Goal: Check status: Check status

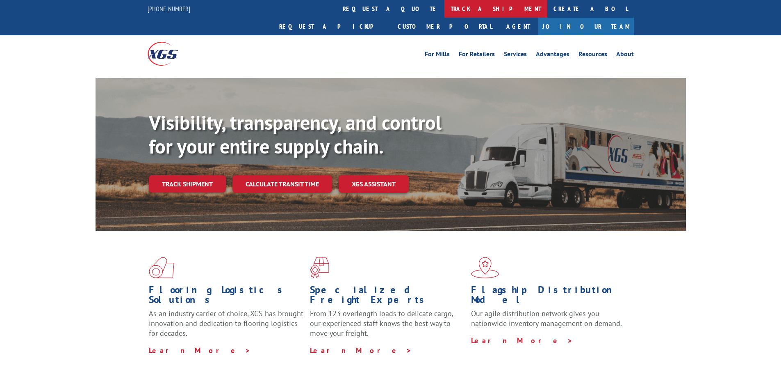
click at [445, 9] on link "track a shipment" at bounding box center [496, 9] width 103 height 18
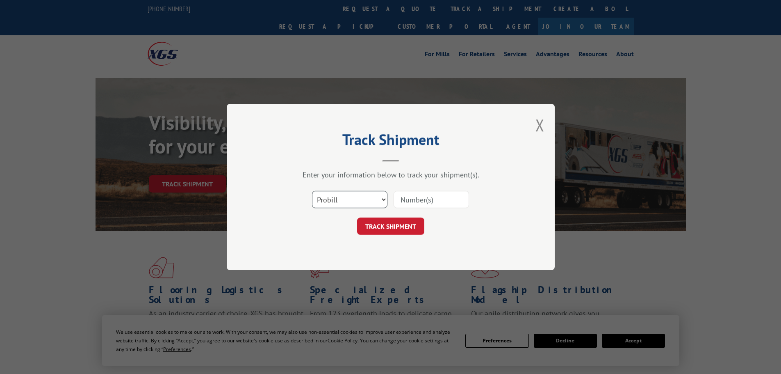
click at [334, 200] on select "Select category... Probill BOL PO" at bounding box center [349, 199] width 75 height 17
select select "bol"
click at [312, 191] on select "Select category... Probill BOL PO" at bounding box center [349, 199] width 75 height 17
click at [440, 200] on input at bounding box center [431, 199] width 75 height 17
paste input "5433377"
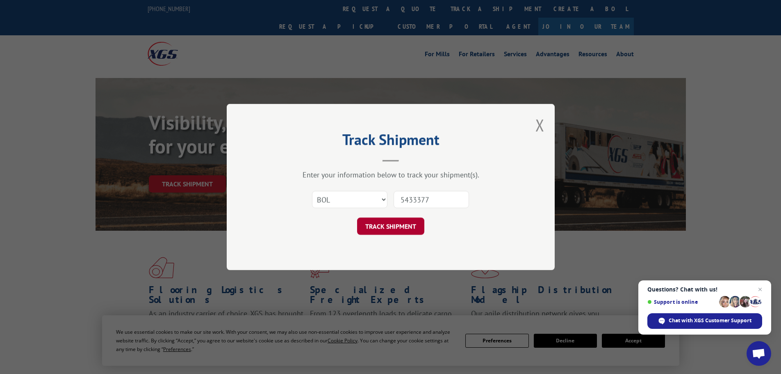
type input "5433377"
click at [390, 222] on button "TRACK SHIPMENT" at bounding box center [390, 225] width 67 height 17
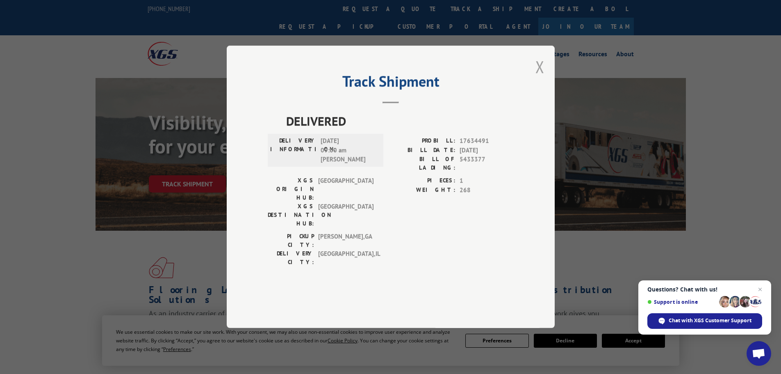
click at [540, 78] on button "Close modal" at bounding box center [540, 67] width 9 height 22
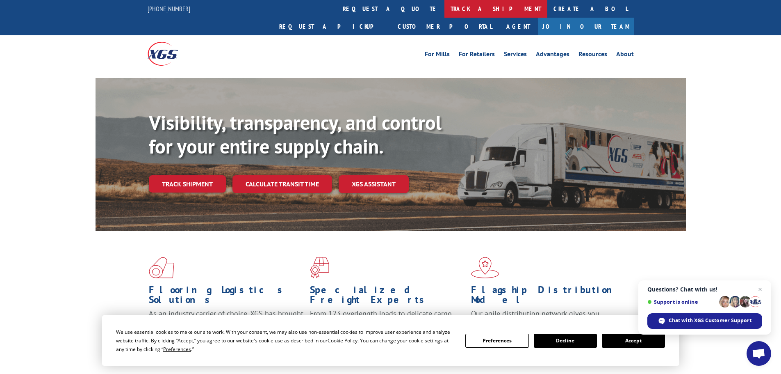
click at [445, 14] on link "track a shipment" at bounding box center [496, 9] width 103 height 18
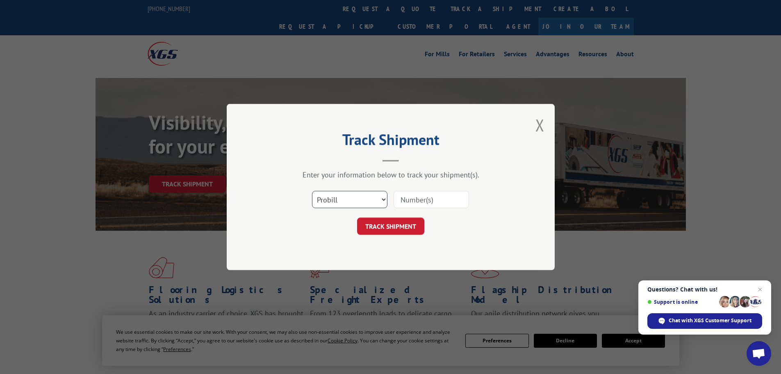
click at [341, 195] on select "Select category... Probill BOL PO" at bounding box center [349, 199] width 75 height 17
select select "po"
click at [312, 191] on select "Select category... Probill BOL PO" at bounding box center [349, 199] width 75 height 17
click at [449, 199] on input at bounding box center [431, 199] width 75 height 17
paste input "13505603"
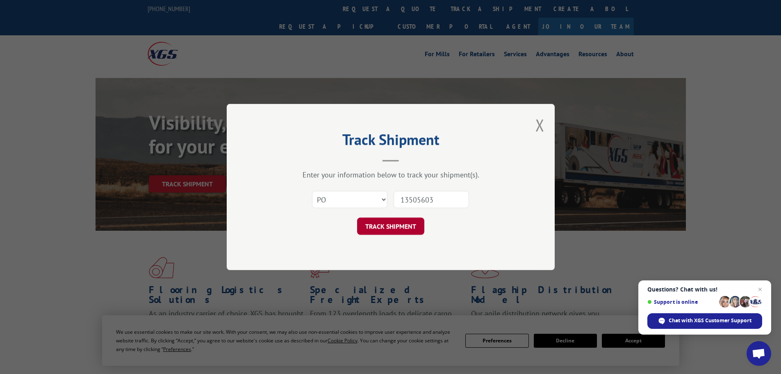
type input "13505603"
click at [392, 226] on button "TRACK SHIPMENT" at bounding box center [390, 225] width 67 height 17
